Goal: Task Accomplishment & Management: Use online tool/utility

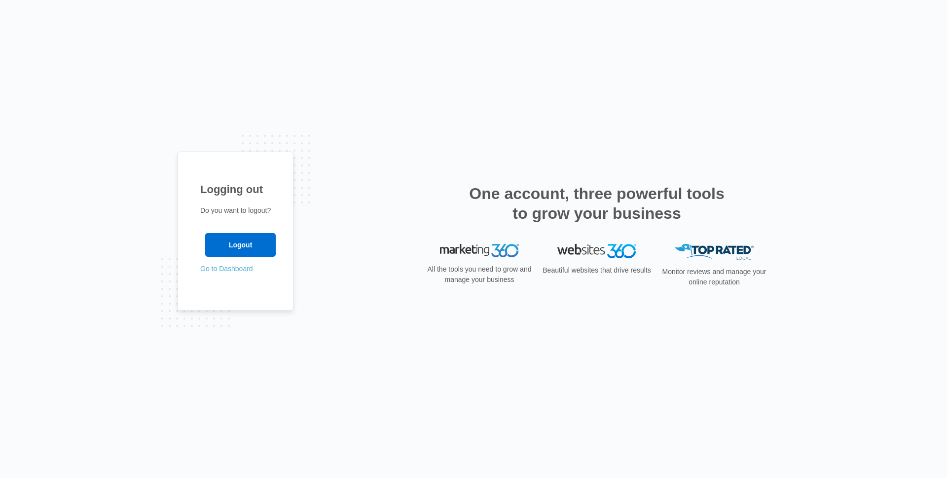
click at [215, 271] on link "Go to Dashboard" at bounding box center [226, 268] width 53 height 8
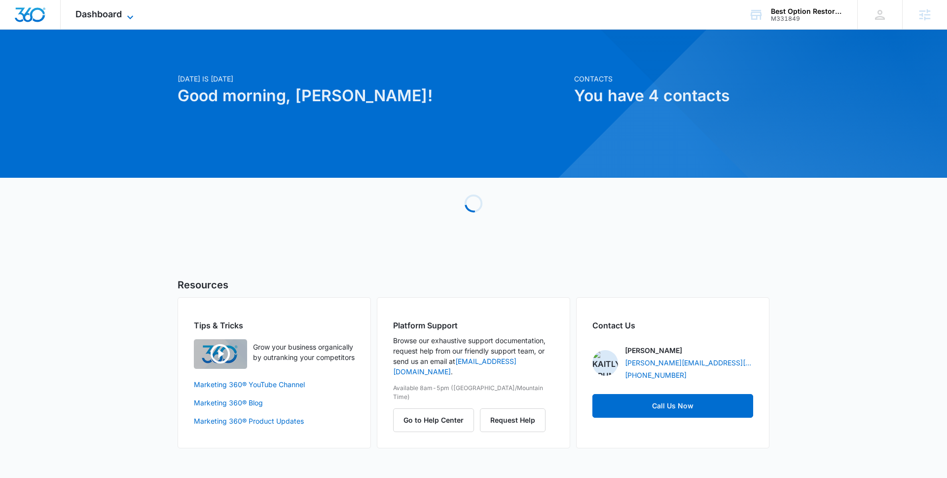
click at [99, 17] on span "Dashboard" at bounding box center [98, 14] width 46 height 10
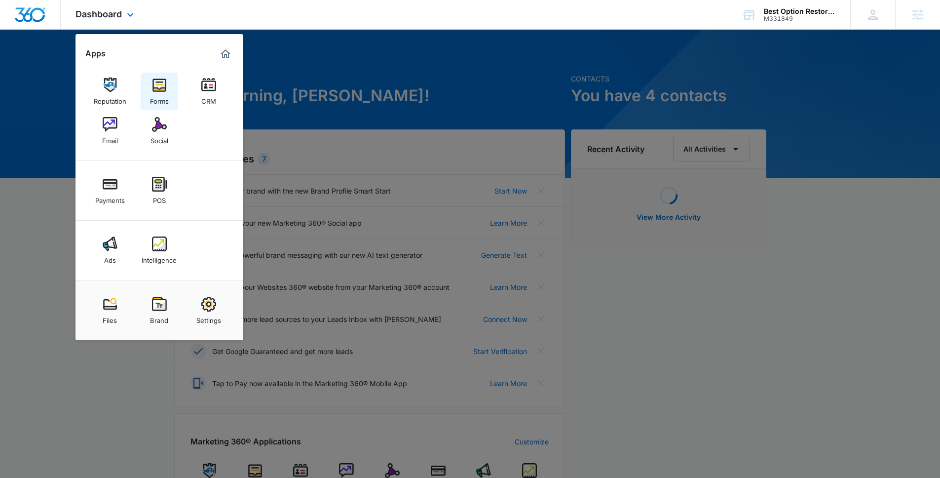
click at [157, 99] on div "Forms" at bounding box center [159, 98] width 19 height 13
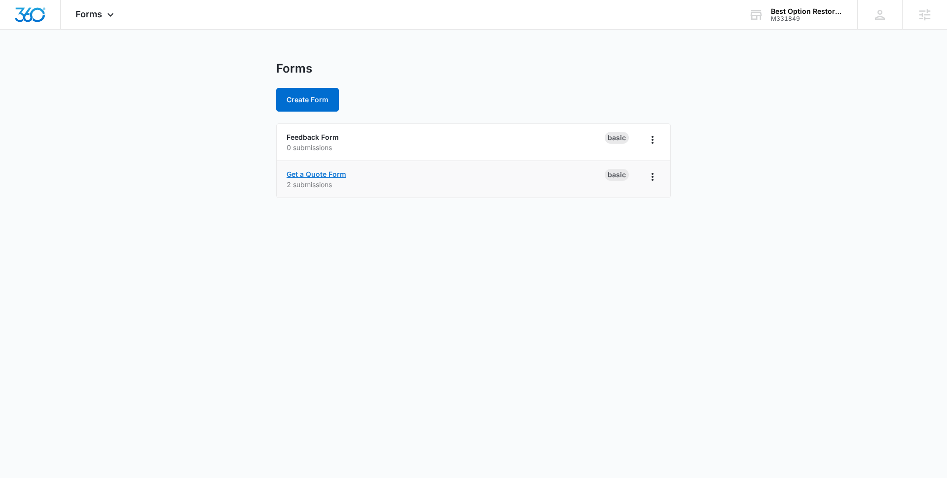
click at [305, 171] on link "Get a Quote Form" at bounding box center [317, 174] width 60 height 8
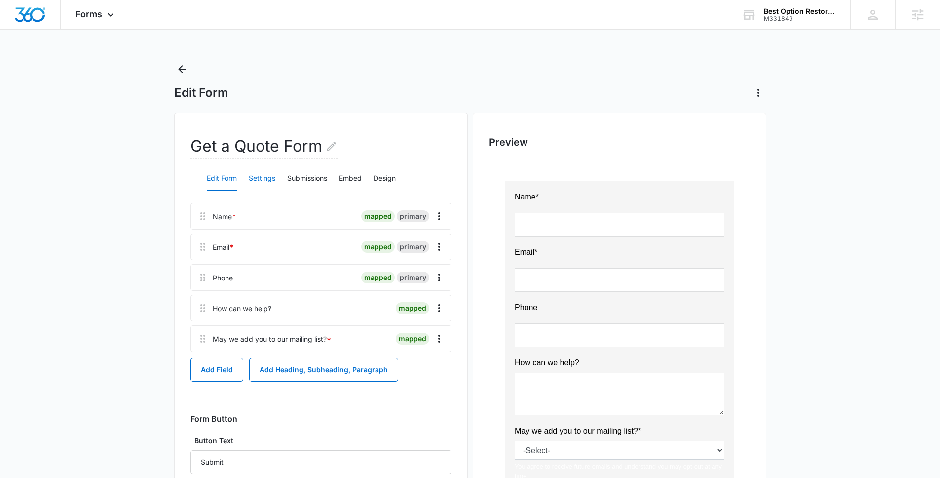
click at [268, 173] on button "Settings" at bounding box center [262, 179] width 27 height 24
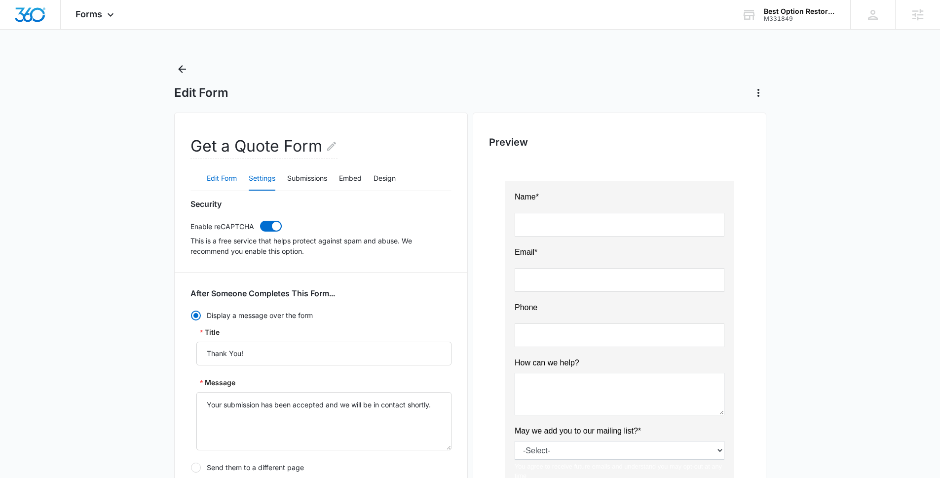
click at [220, 177] on button "Edit Form" at bounding box center [222, 179] width 30 height 24
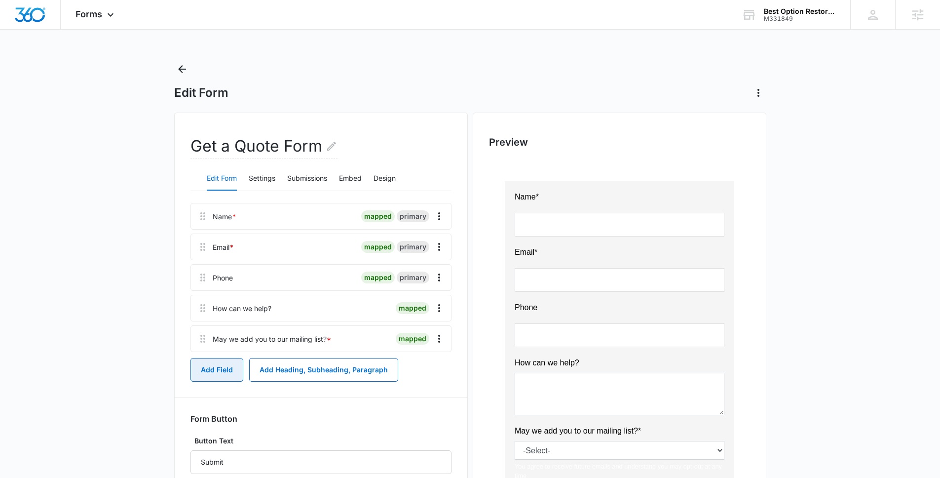
click at [213, 371] on button "Add Field" at bounding box center [216, 370] width 53 height 24
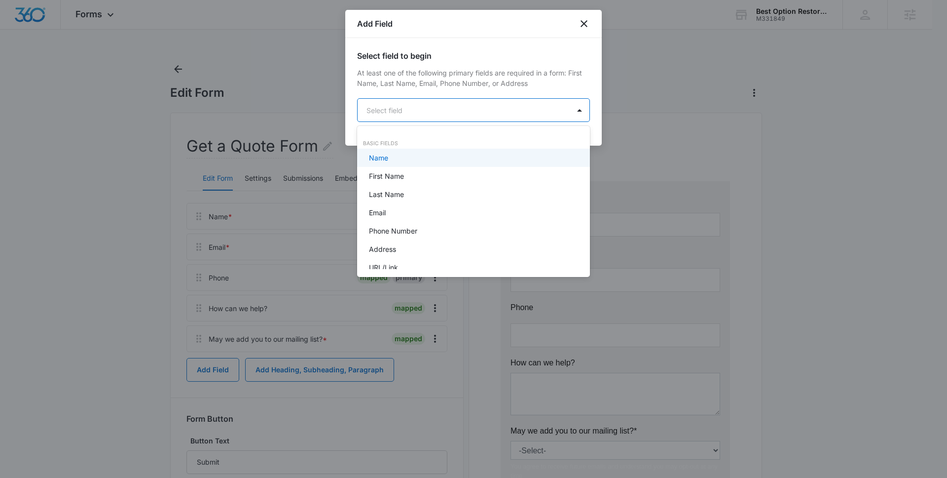
click at [459, 104] on body "Forms Apps Reputation Forms CRM Email Social Payments POS Ads Intelligence File…" at bounding box center [473, 239] width 947 height 478
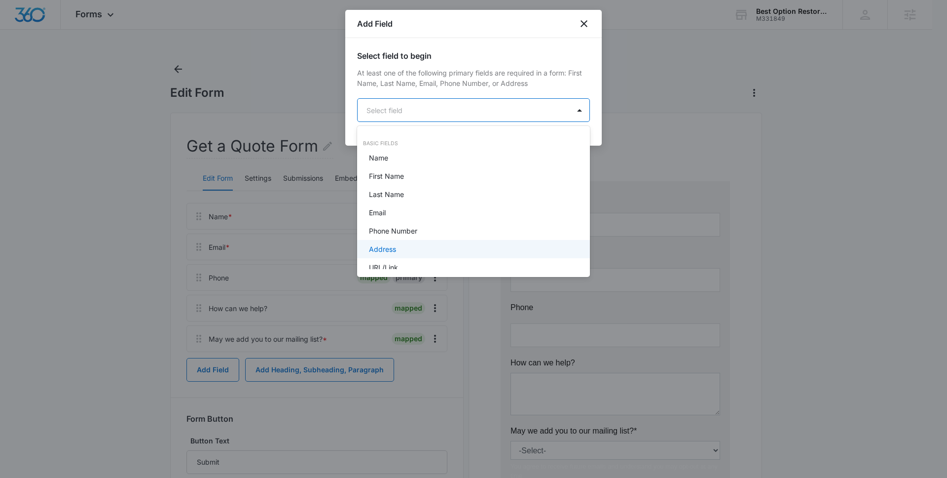
click at [430, 247] on div "Address" at bounding box center [472, 249] width 207 height 10
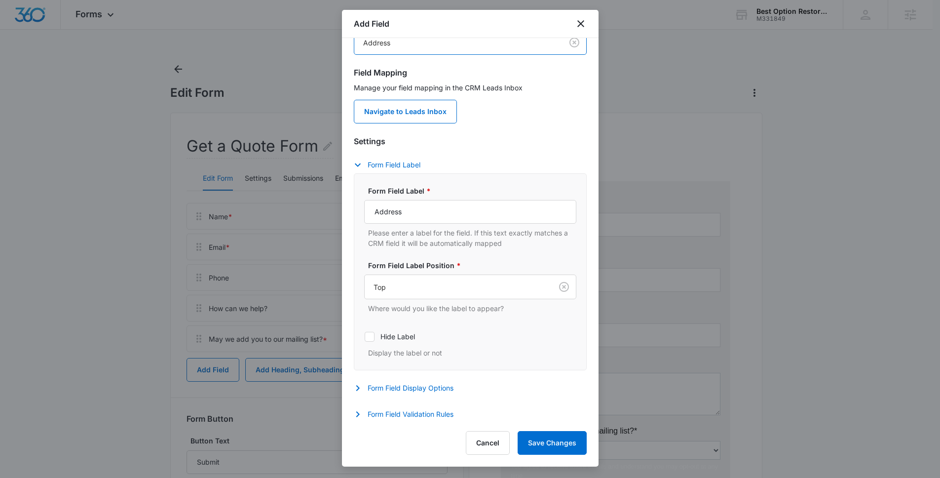
scroll to position [70, 0]
click at [541, 441] on button "Save Changes" at bounding box center [552, 443] width 69 height 24
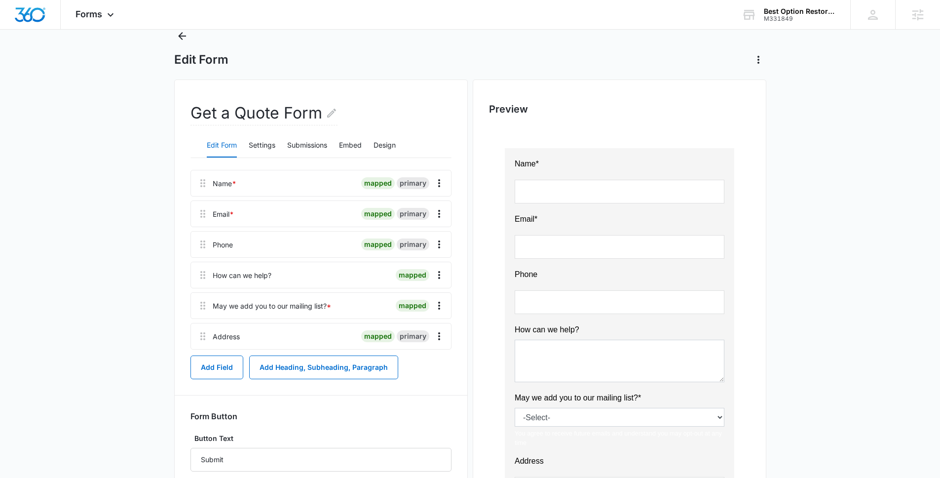
scroll to position [30, 0]
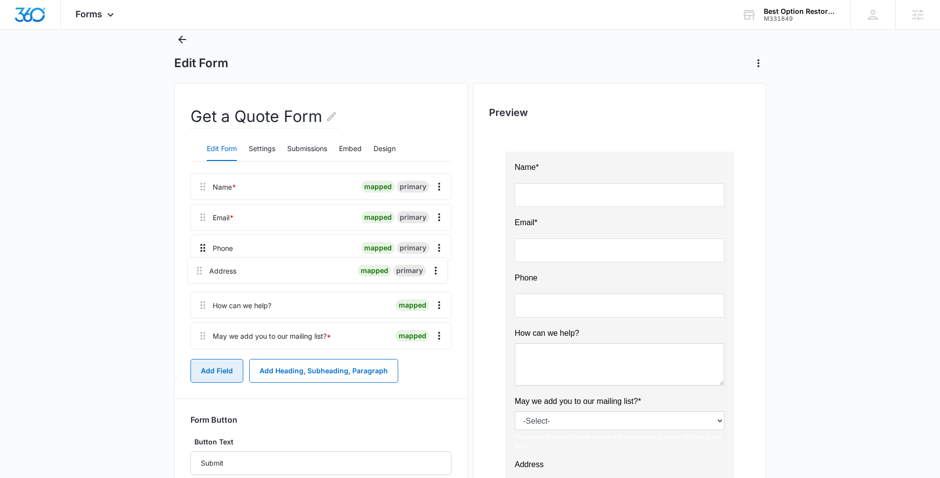
drag, startPoint x: 200, startPoint y: 339, endPoint x: 197, endPoint y: 258, distance: 81.0
click at [197, 258] on div "Name * mapped primary Email * mapped primary Phone mapped primary How can we he…" at bounding box center [320, 263] width 261 height 180
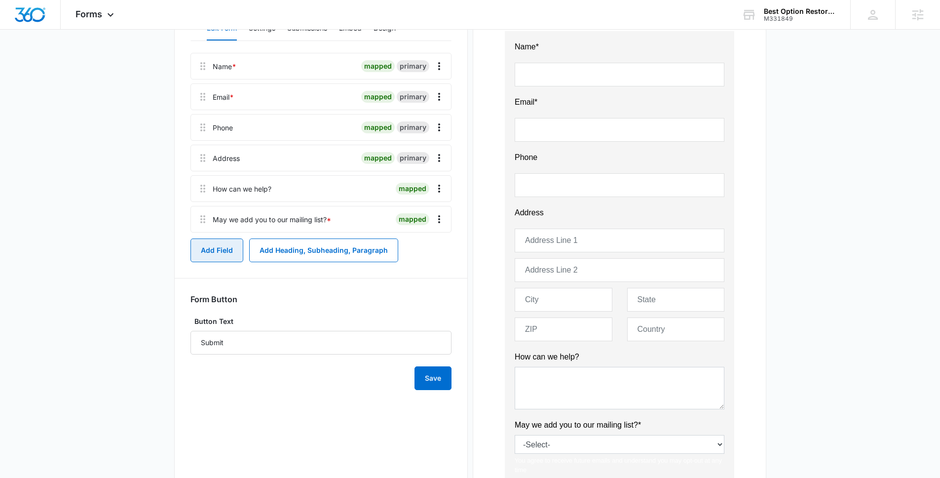
scroll to position [149, 0]
